Goal: Find contact information: Find contact information

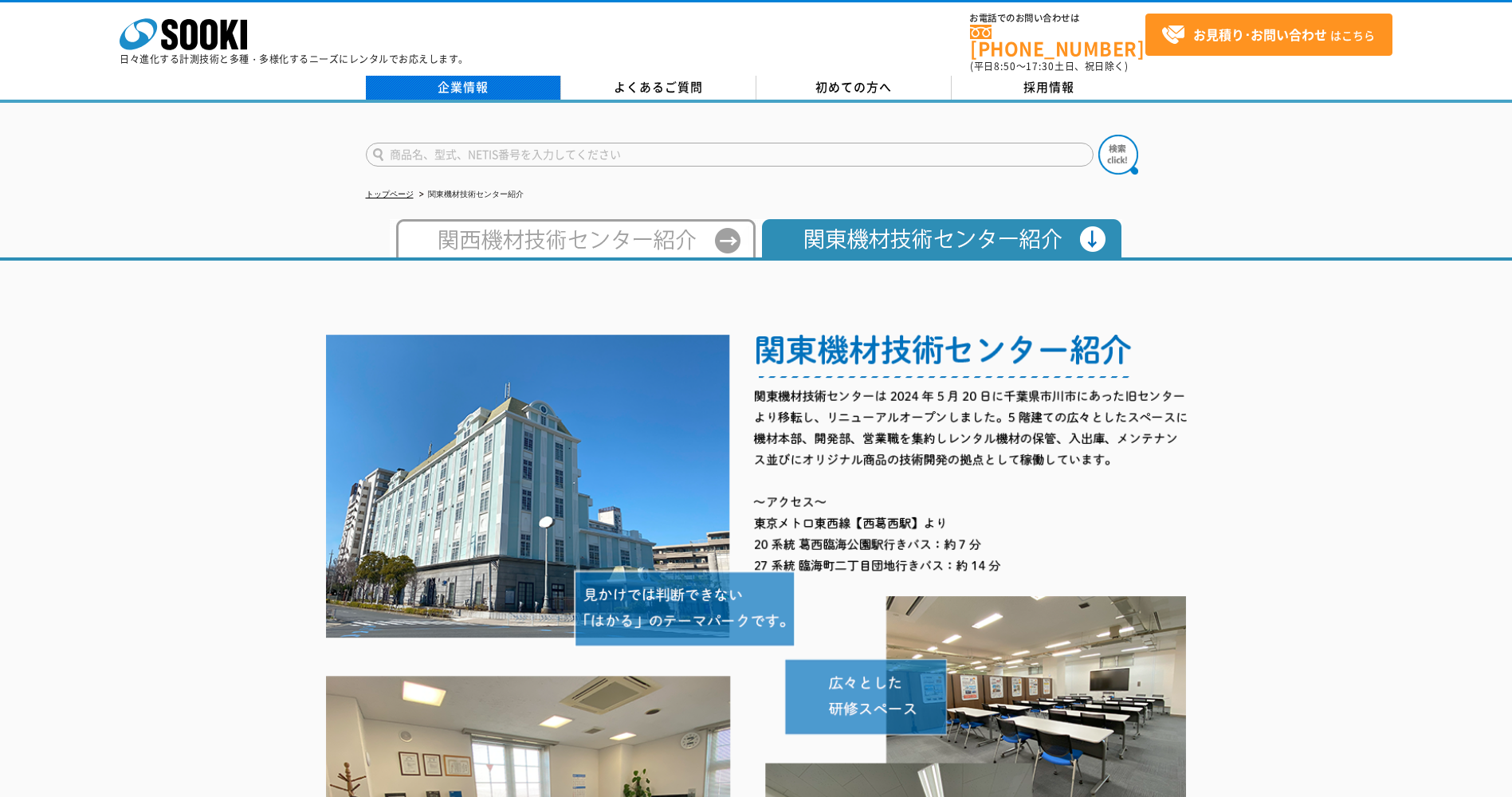
click at [491, 76] on link "企業情報" at bounding box center [463, 88] width 195 height 24
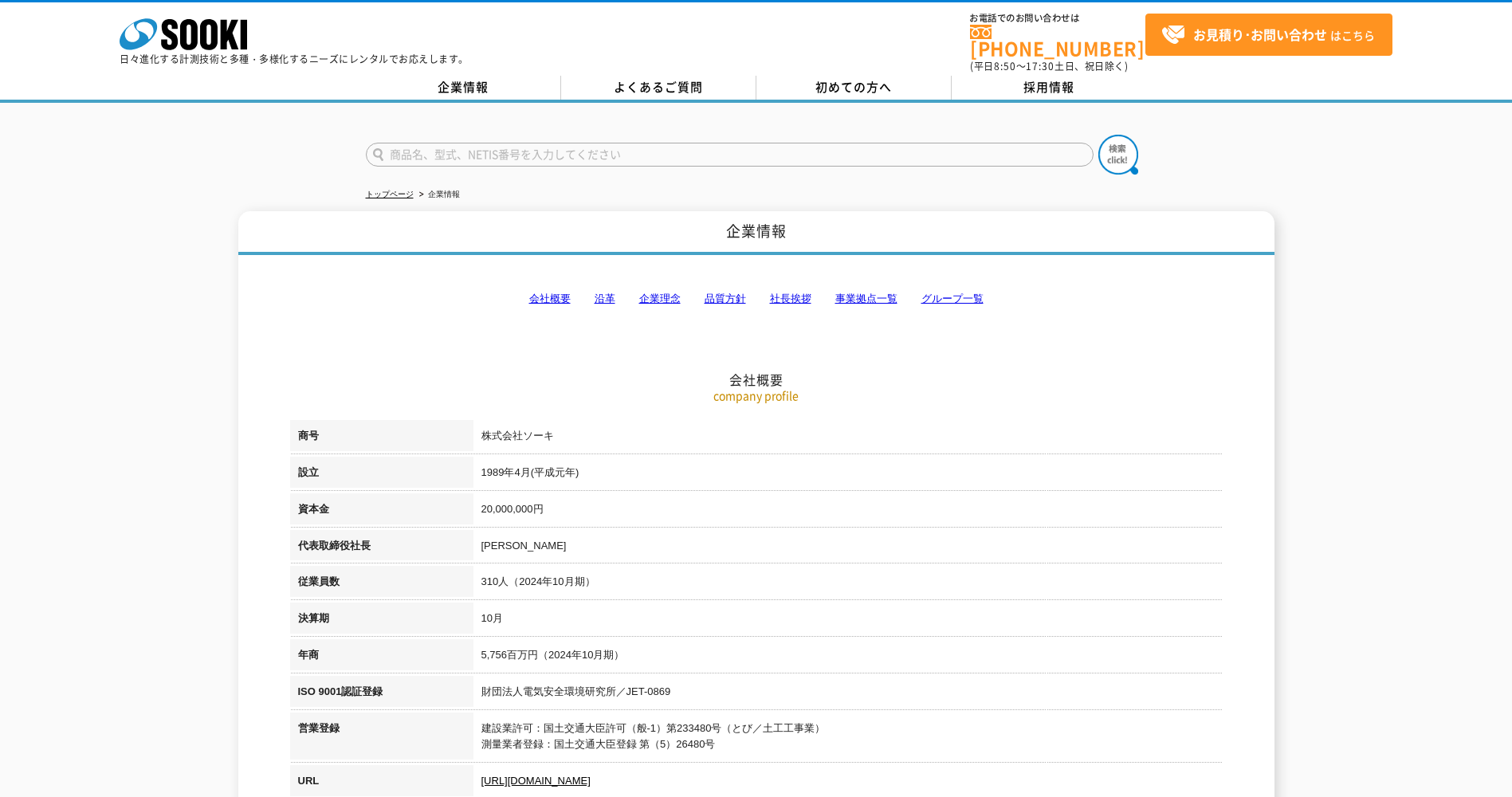
click at [844, 292] on link "事業拠点一覧" at bounding box center [867, 298] width 62 height 12
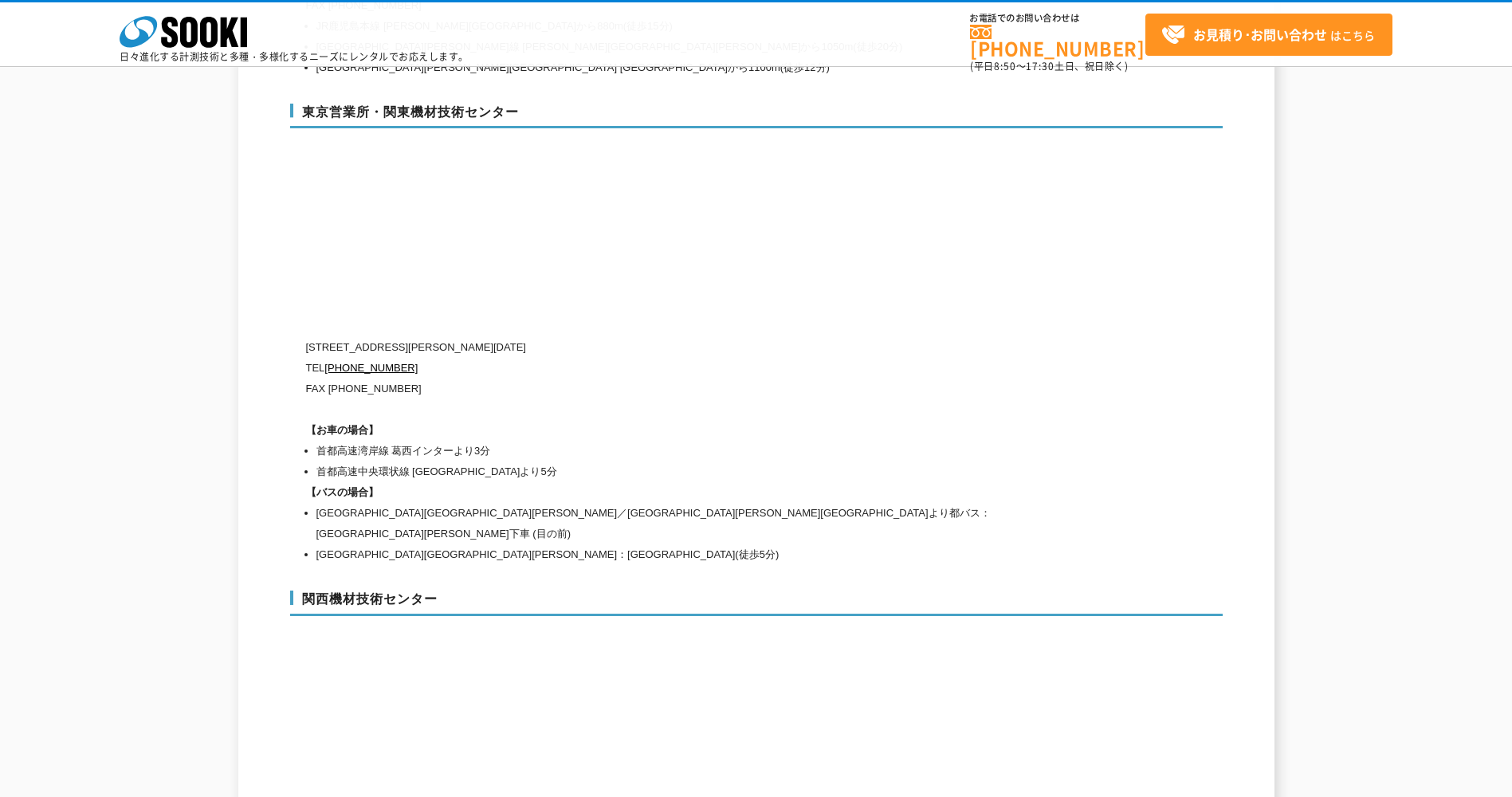
scroll to position [6704, 0]
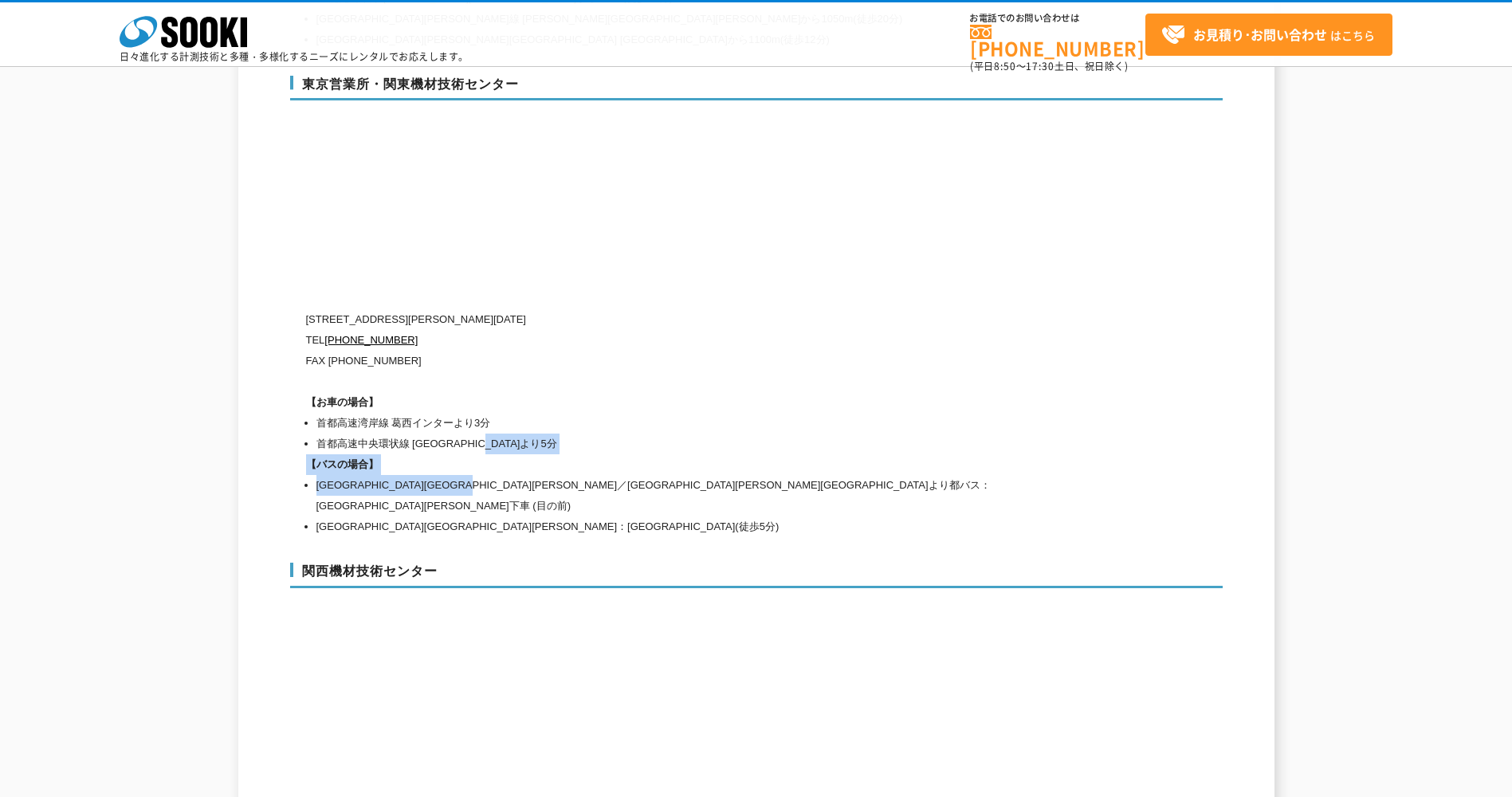
drag, startPoint x: 565, startPoint y: 453, endPoint x: 680, endPoint y: 412, distance: 122.1
click at [680, 412] on div "[STREET_ADDRESS][PERSON_NAME][DATE] [PHONE_NUMBER] FAX [PHONE_NUMBER] 【お車の場合】 首…" at bounding box center [688, 423] width 765 height 228
